Goal: Obtain resource: Download file/media

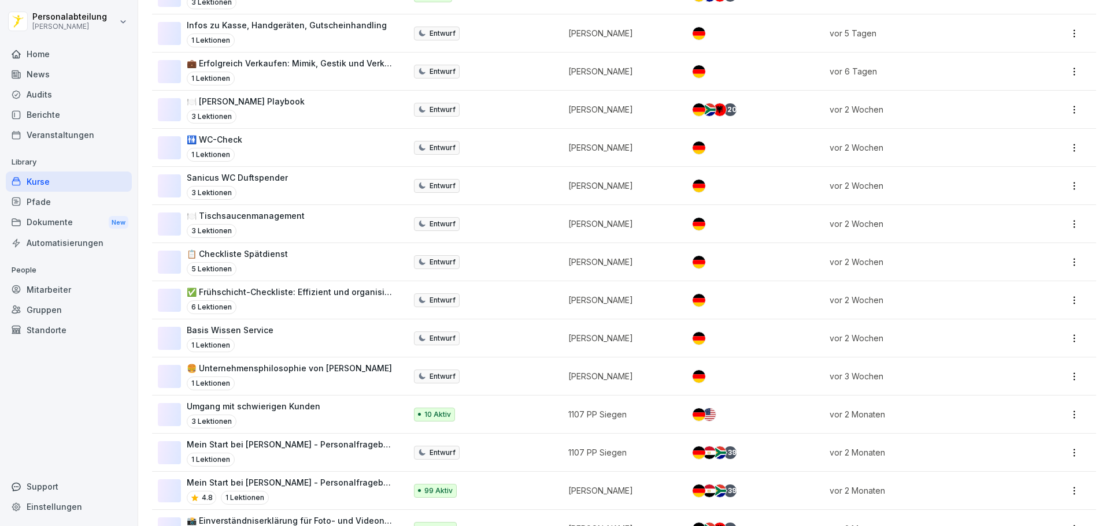
scroll to position [289, 0]
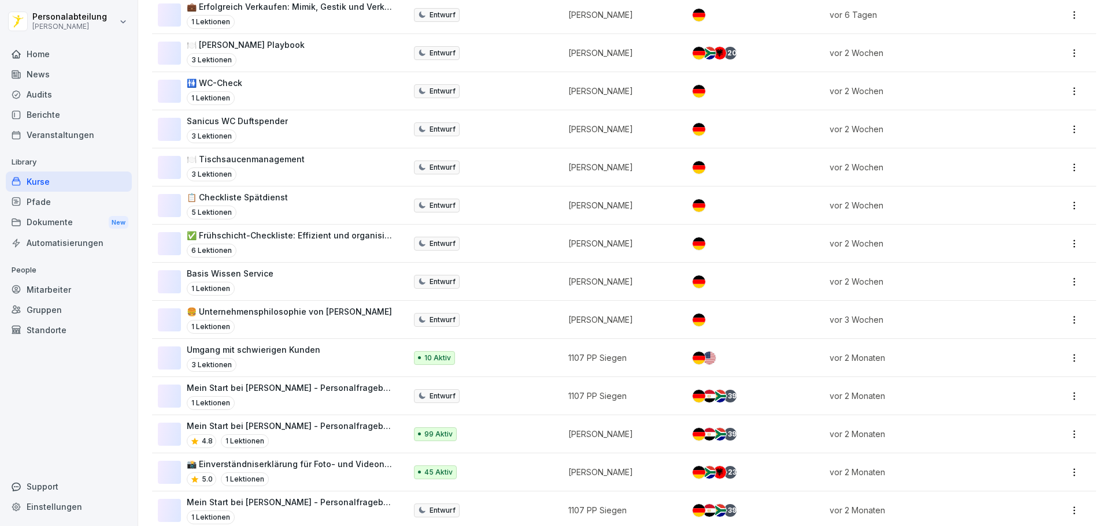
click at [426, 432] on p "99 Aktiv" at bounding box center [438, 434] width 28 height 10
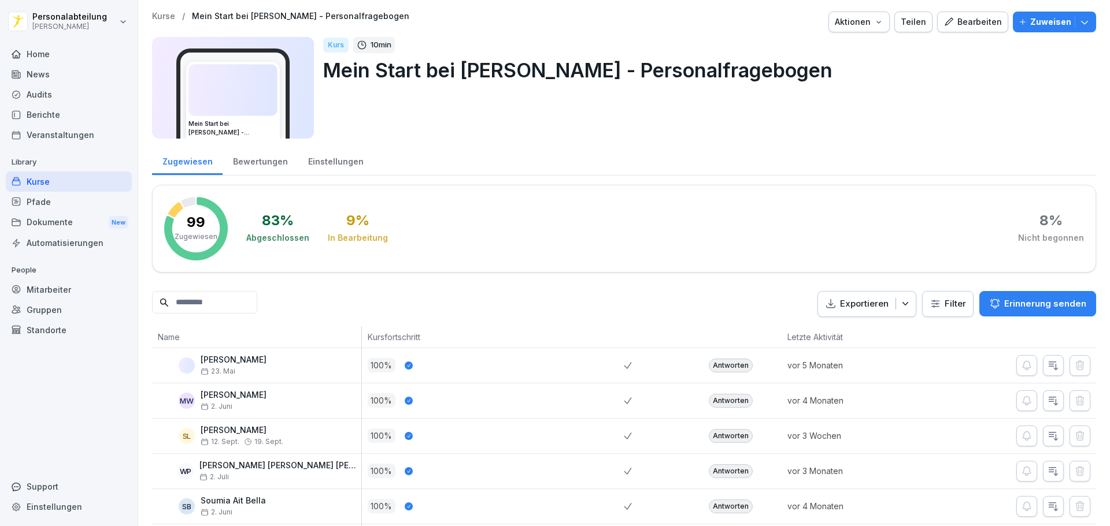
click at [208, 302] on input at bounding box center [204, 302] width 105 height 23
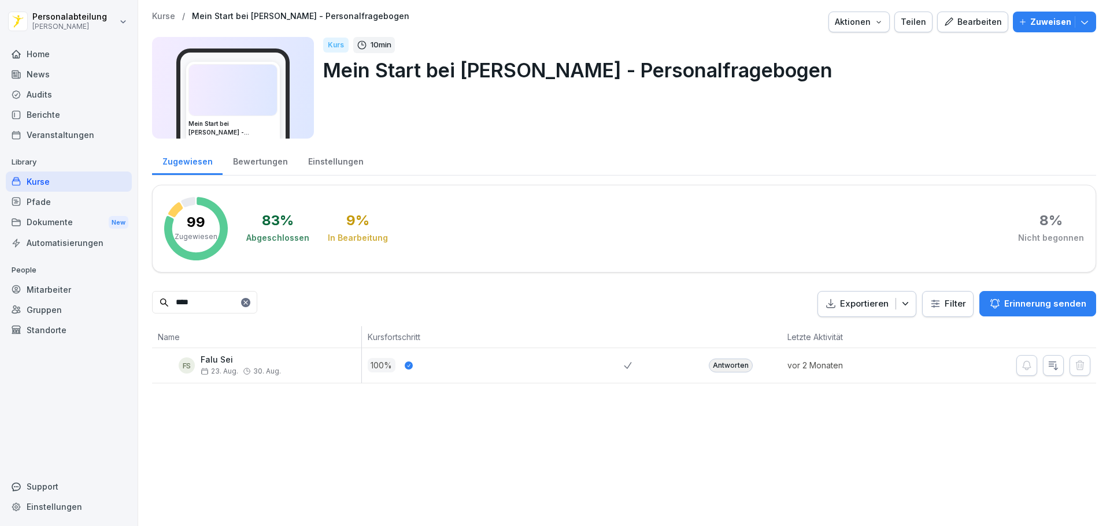
type input "****"
click at [712, 368] on div "Antworten" at bounding box center [731, 366] width 44 height 14
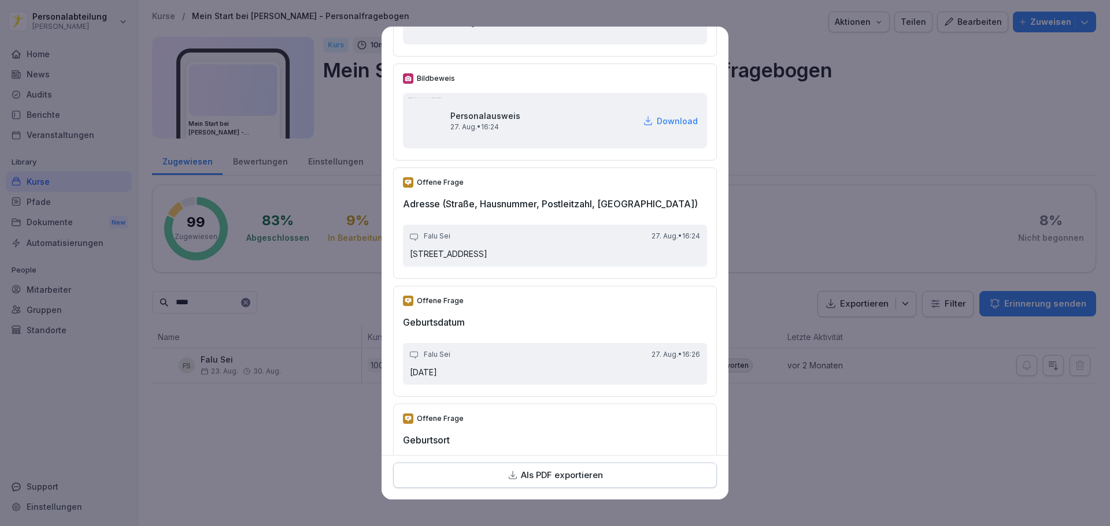
scroll to position [289, 0]
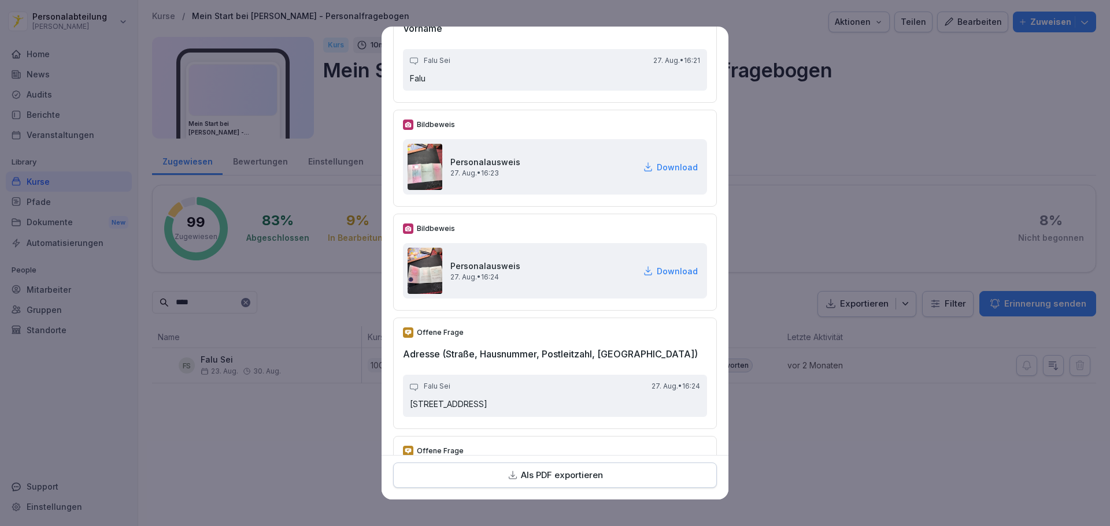
click at [656, 272] on p "Download" at bounding box center [676, 271] width 41 height 12
click at [656, 165] on p "Download" at bounding box center [676, 167] width 41 height 12
click at [659, 264] on div "Personalausweis 27. Aug. • 16:24 Download" at bounding box center [555, 270] width 304 height 55
click at [667, 279] on div "Personalausweis 27. Aug. • 16:24 Download" at bounding box center [555, 270] width 304 height 55
click at [665, 265] on p "Download" at bounding box center [676, 271] width 41 height 12
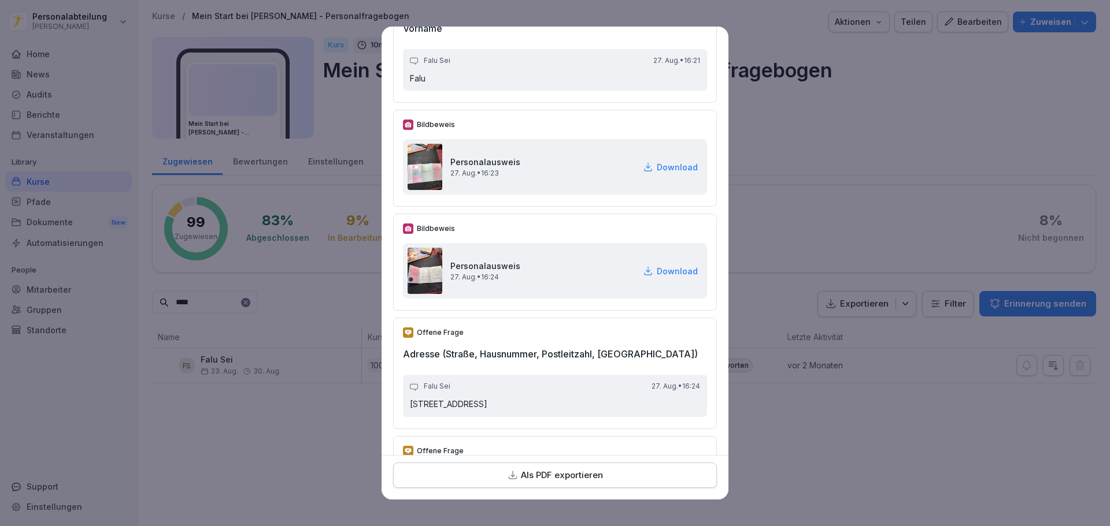
click at [661, 168] on p "Download" at bounding box center [676, 167] width 41 height 12
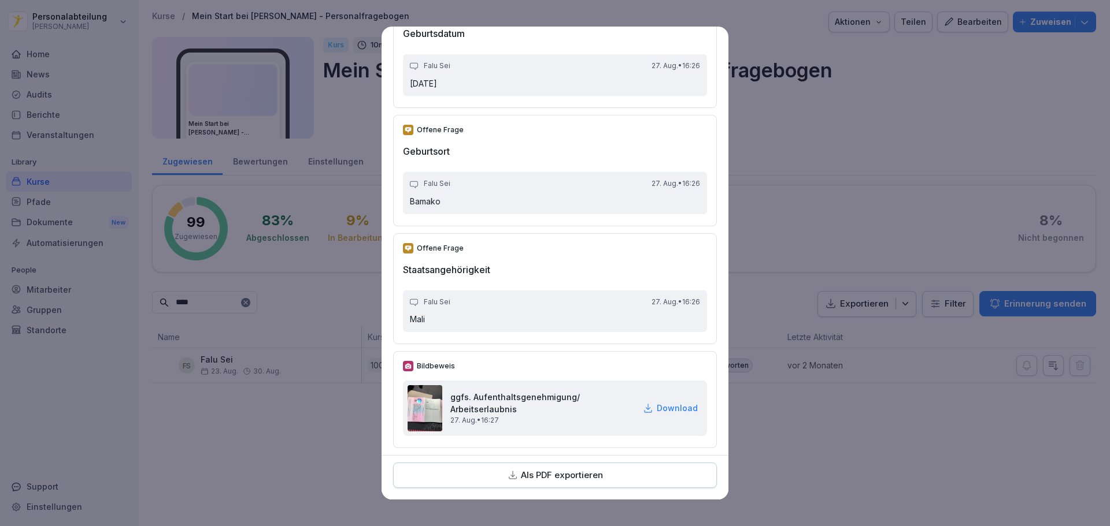
scroll to position [867, 0]
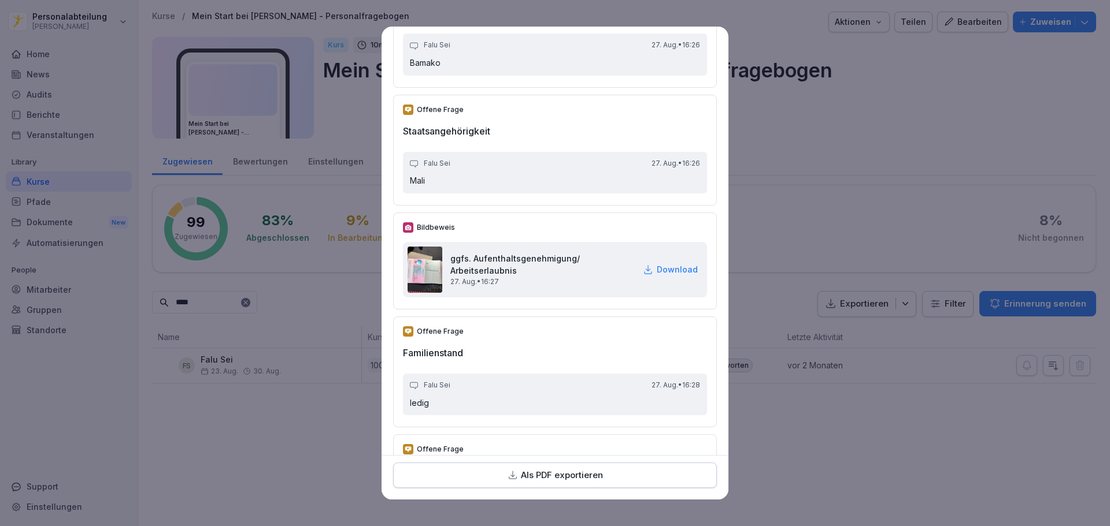
click at [663, 265] on p "Download" at bounding box center [676, 270] width 41 height 12
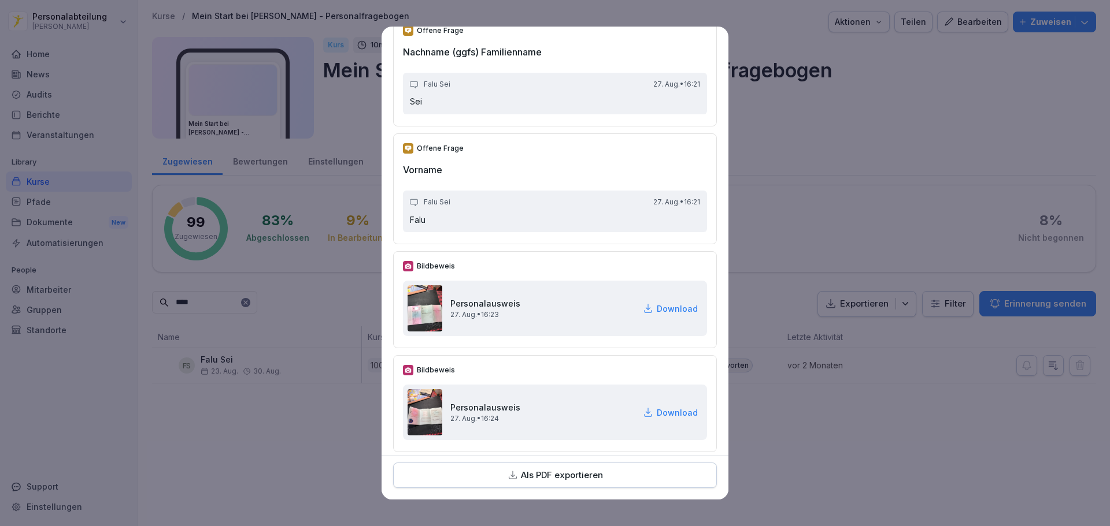
scroll to position [231, 0]
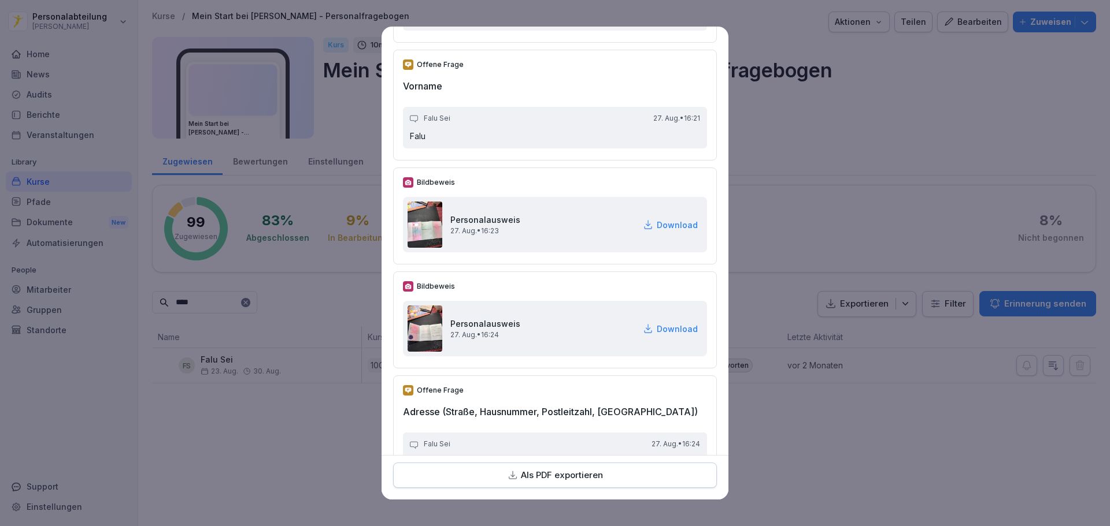
click at [661, 230] on p "Download" at bounding box center [676, 225] width 41 height 12
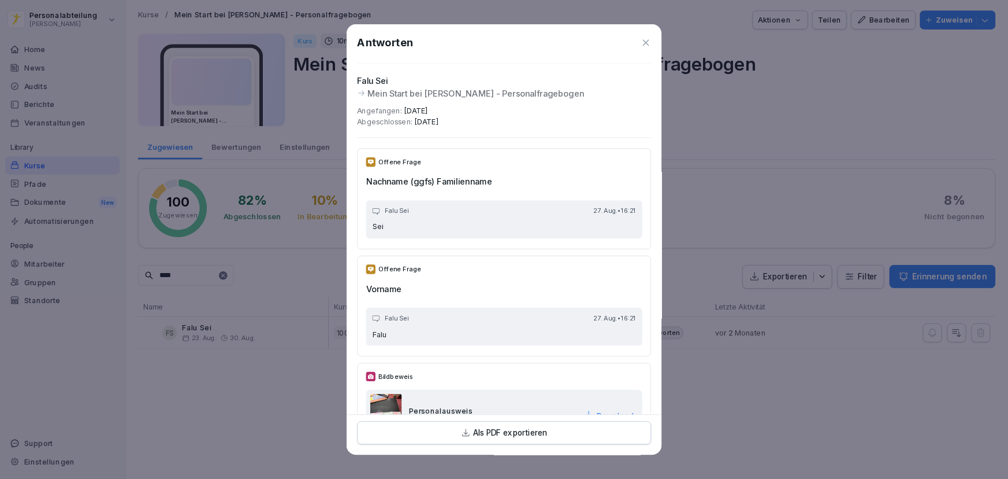
scroll to position [347, 0]
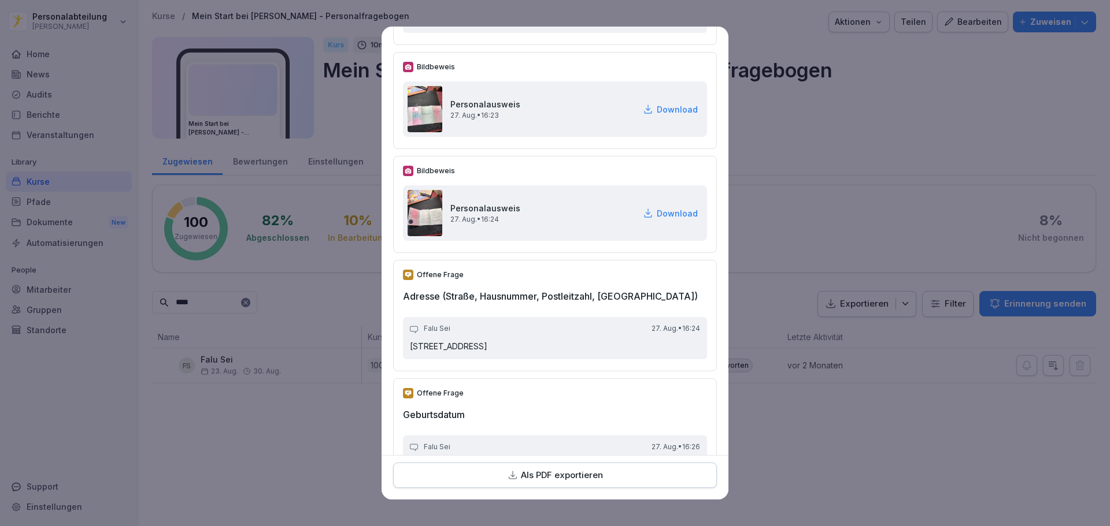
click at [509, 336] on div "Falu Sei 27. Aug. • 16:[STREET_ADDRESS]" at bounding box center [555, 338] width 304 height 42
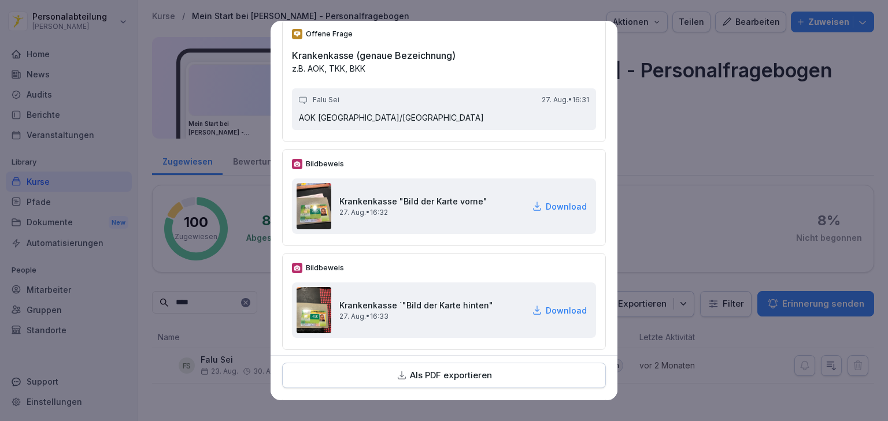
scroll to position [1763, 0]
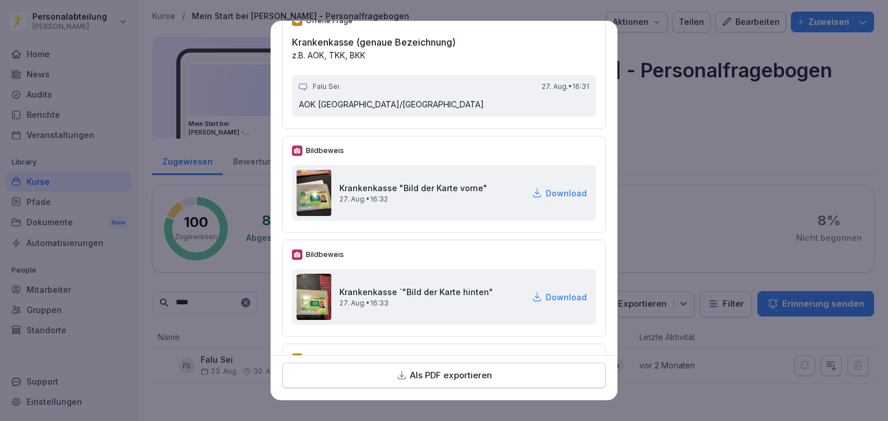
click at [546, 190] on p "Download" at bounding box center [566, 193] width 41 height 12
click at [553, 187] on p "Download" at bounding box center [566, 193] width 41 height 12
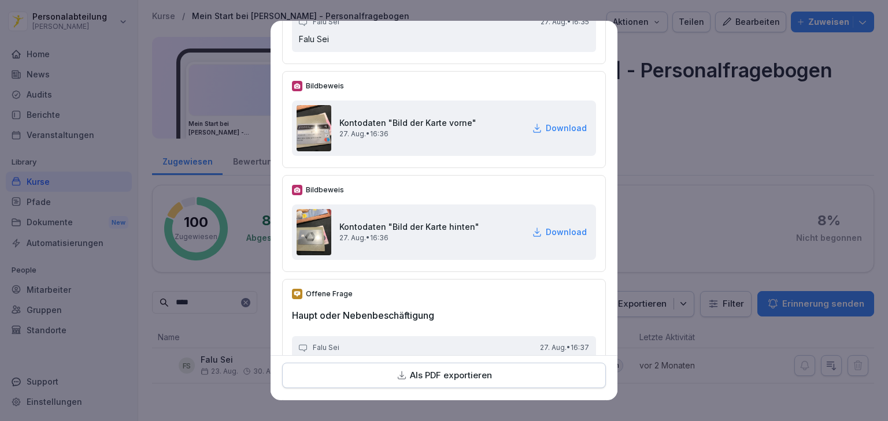
scroll to position [2272, 0]
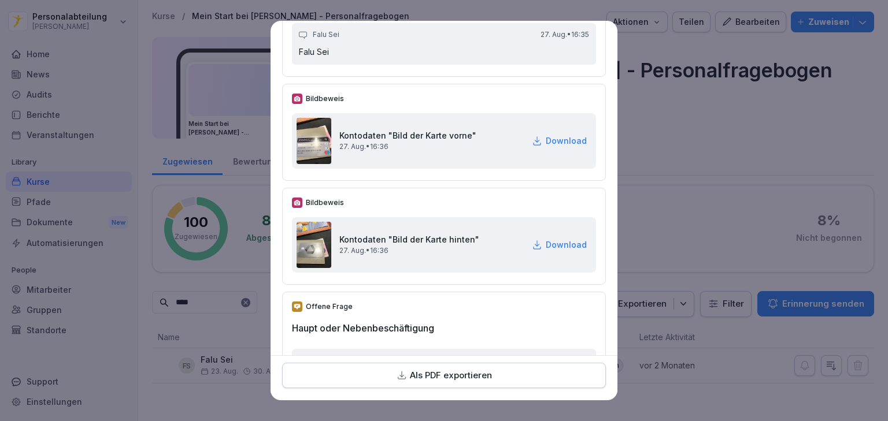
click at [551, 241] on p "Download" at bounding box center [566, 245] width 41 height 12
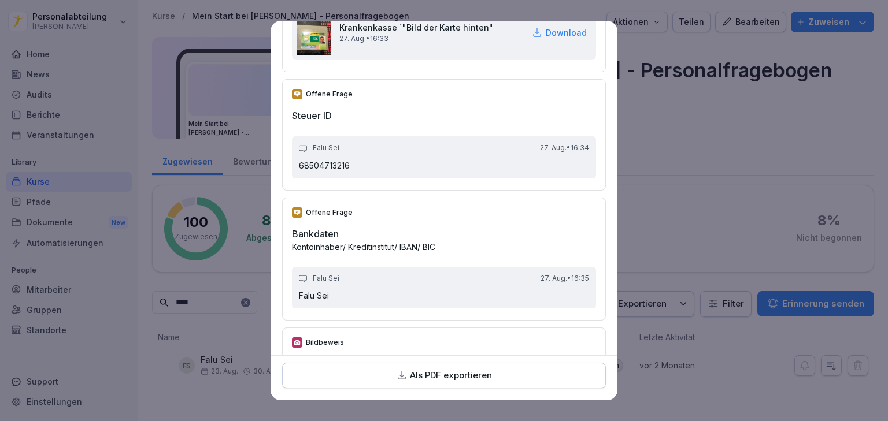
scroll to position [2180, 0]
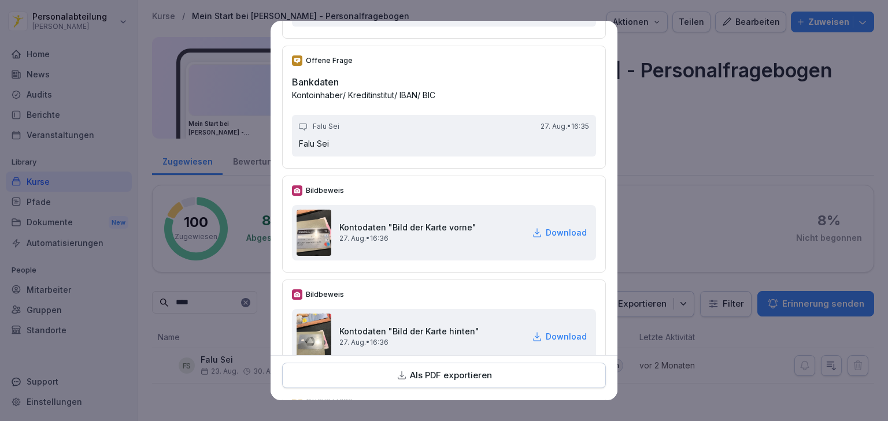
click at [421, 227] on h2 "Kontodaten "Bild der Karte vorne"" at bounding box center [407, 227] width 137 height 12
click at [554, 219] on div "Kontodaten "Bild der Karte vorne" 27. Aug. • 16:36 Download" at bounding box center [444, 232] width 304 height 55
click at [553, 227] on p "Download" at bounding box center [566, 233] width 41 height 12
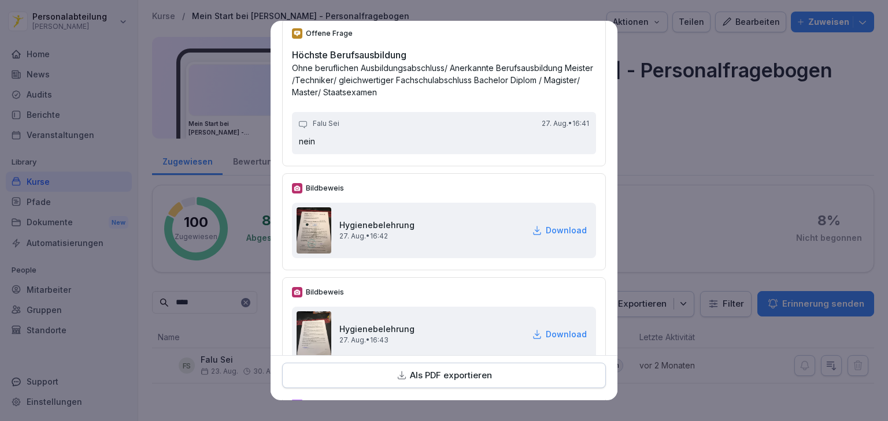
scroll to position [3336, 0]
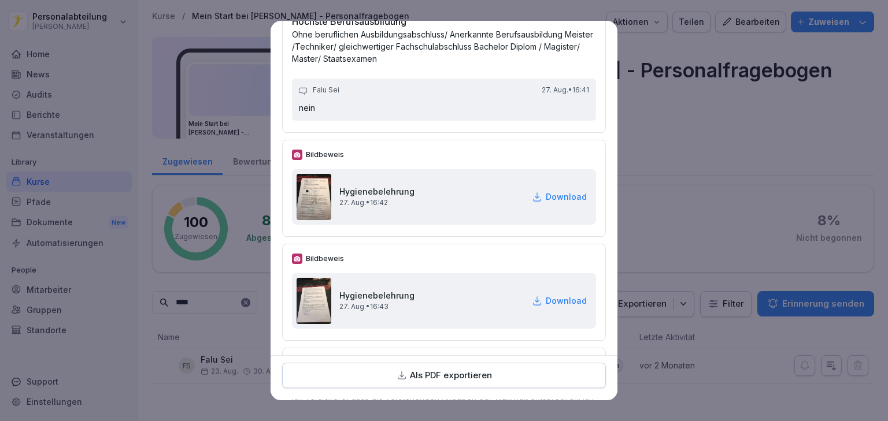
click at [547, 194] on p "Download" at bounding box center [566, 197] width 41 height 12
click at [547, 191] on p "Download" at bounding box center [566, 197] width 41 height 12
drag, startPoint x: 372, startPoint y: 188, endPoint x: 554, endPoint y: 190, distance: 182.6
click at [554, 190] on div "Hygienebelehrung 27. Aug. • 16:42 Download" at bounding box center [444, 196] width 304 height 55
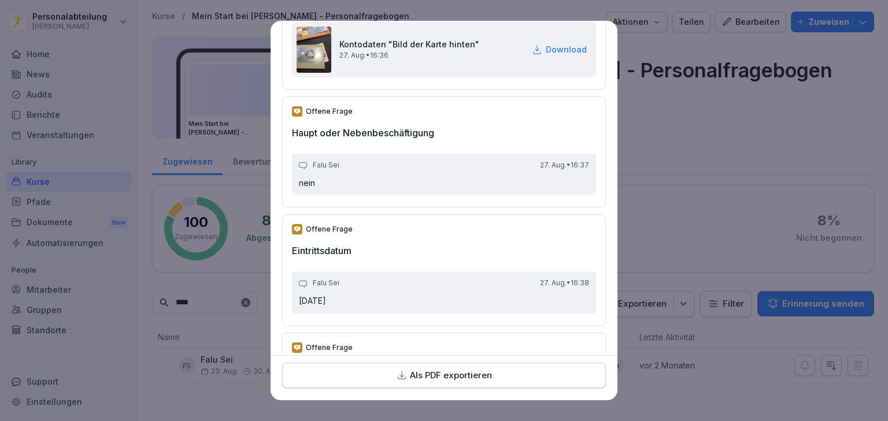
scroll to position [2319, 0]
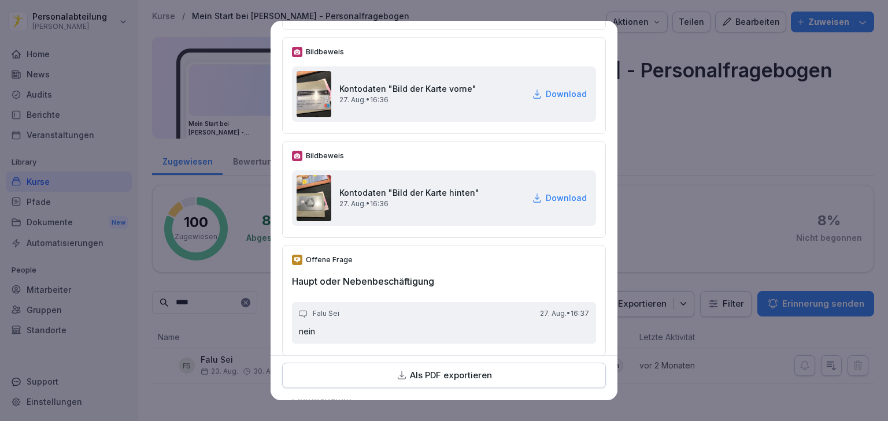
click at [546, 88] on p "Download" at bounding box center [566, 94] width 41 height 12
drag, startPoint x: 546, startPoint y: 192, endPoint x: 754, endPoint y: 13, distance: 273.7
click at [547, 192] on p "Download" at bounding box center [566, 198] width 41 height 12
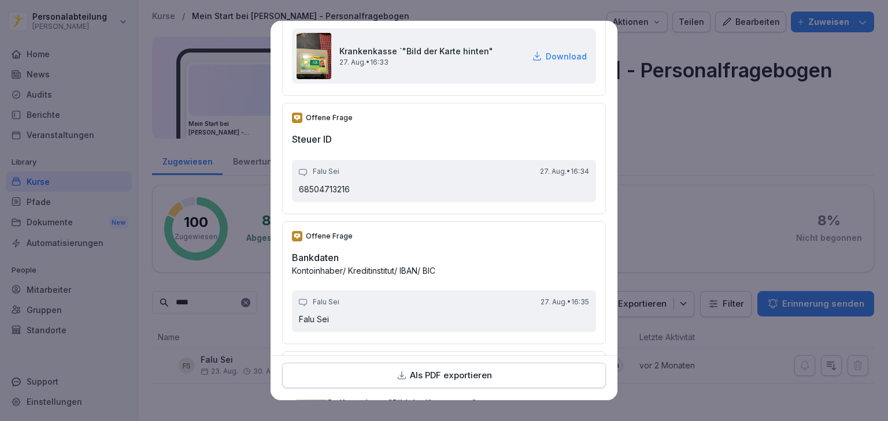
scroll to position [1902, 0]
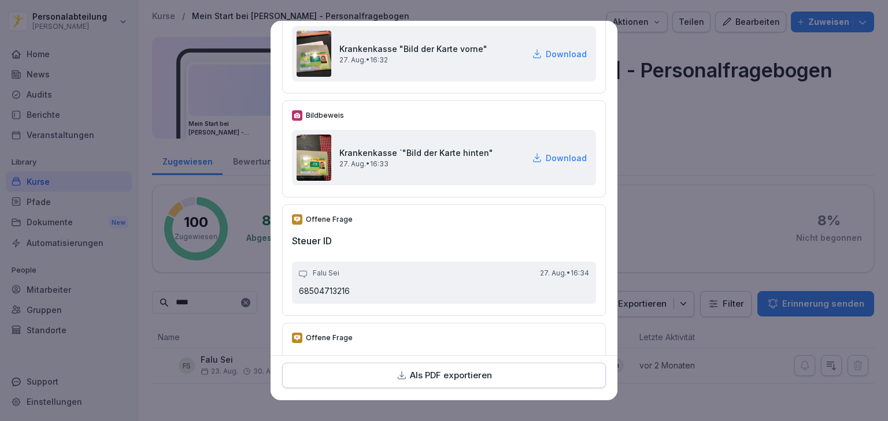
click at [546, 52] on p "Download" at bounding box center [566, 54] width 41 height 12
click at [552, 158] on p "Download" at bounding box center [566, 158] width 41 height 12
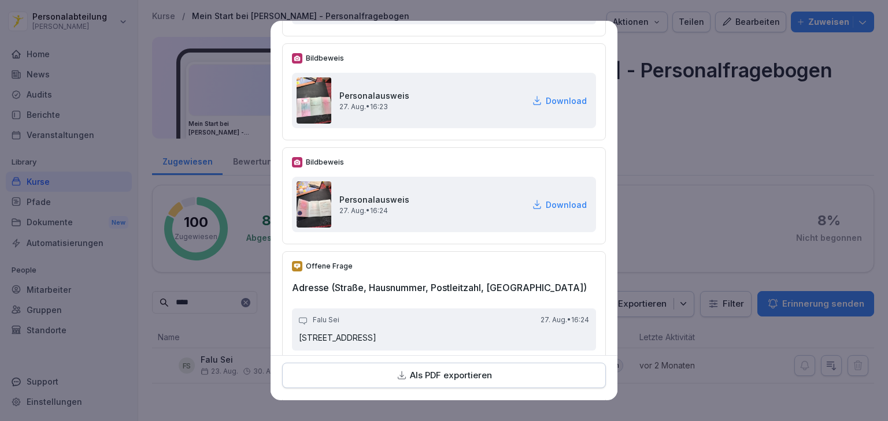
scroll to position [331, 0]
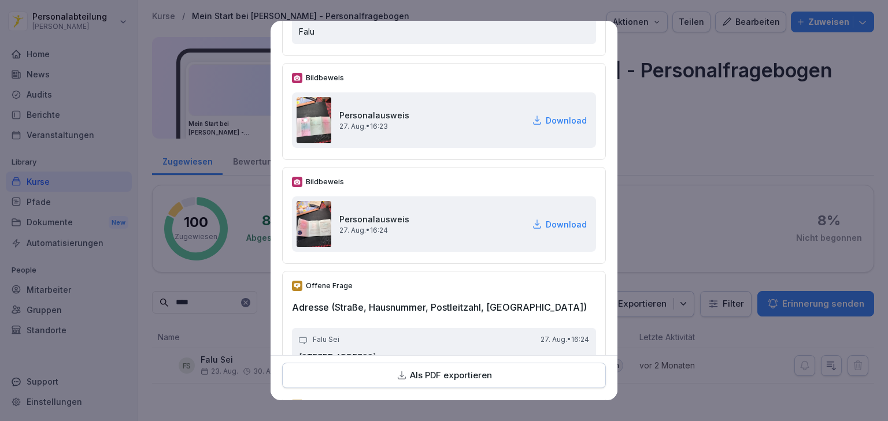
click at [559, 223] on p "Download" at bounding box center [566, 224] width 41 height 12
click at [558, 224] on p "Download" at bounding box center [566, 224] width 41 height 12
click at [546, 120] on p "Download" at bounding box center [566, 120] width 41 height 12
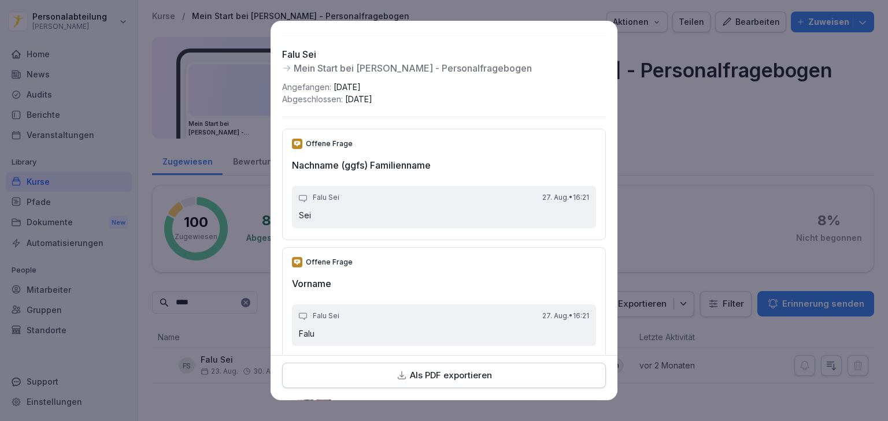
scroll to position [0, 0]
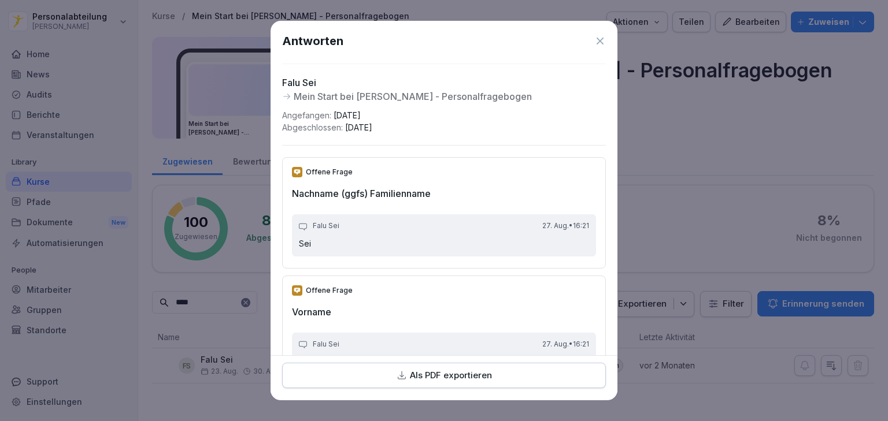
click at [594, 37] on icon at bounding box center [600, 41] width 12 height 12
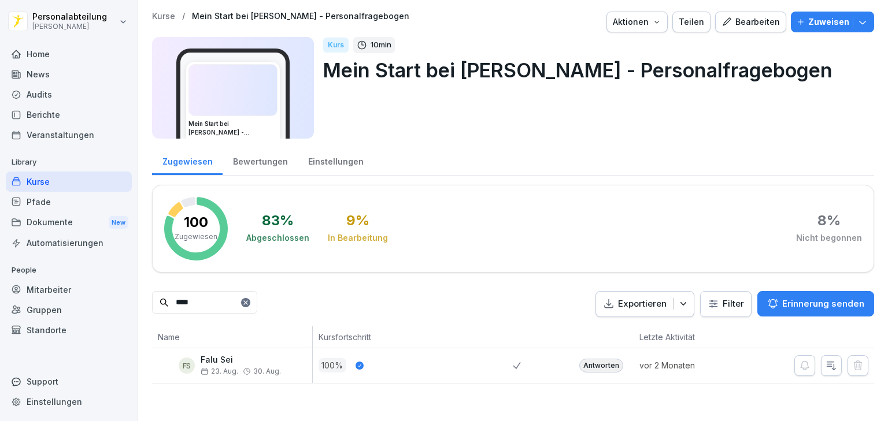
click at [69, 202] on div "Pfade" at bounding box center [69, 202] width 126 height 20
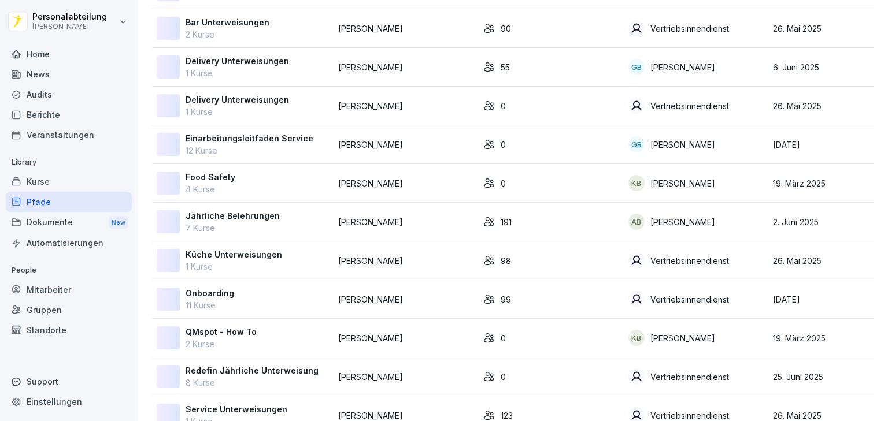
scroll to position [139, 0]
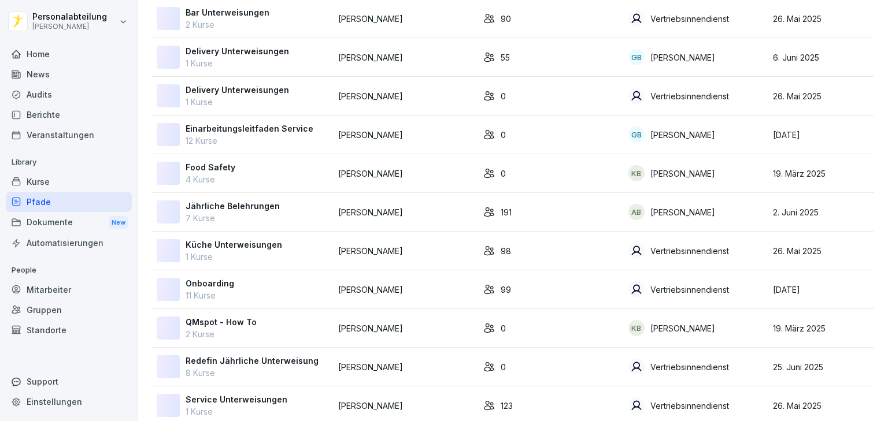
click at [259, 284] on div "Onboarding 11 Kurse" at bounding box center [243, 289] width 172 height 24
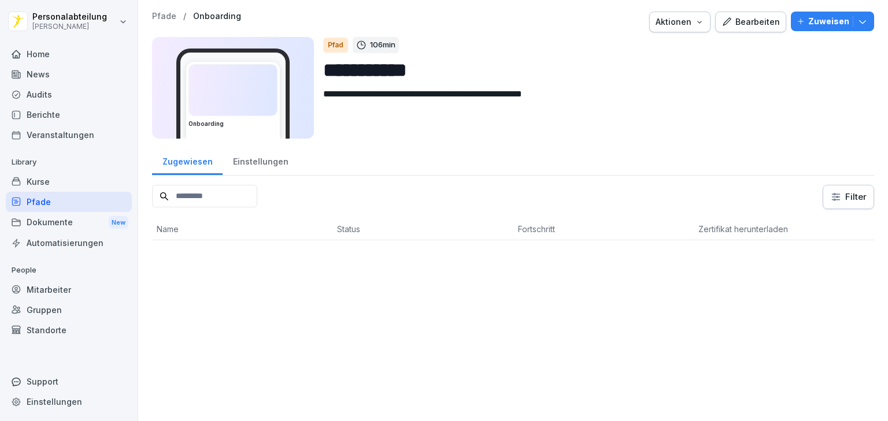
click at [216, 192] on input at bounding box center [204, 196] width 105 height 23
type input "***"
click at [742, 263] on div "Herunterladen" at bounding box center [733, 259] width 58 height 13
